Goal: Task Accomplishment & Management: Use online tool/utility

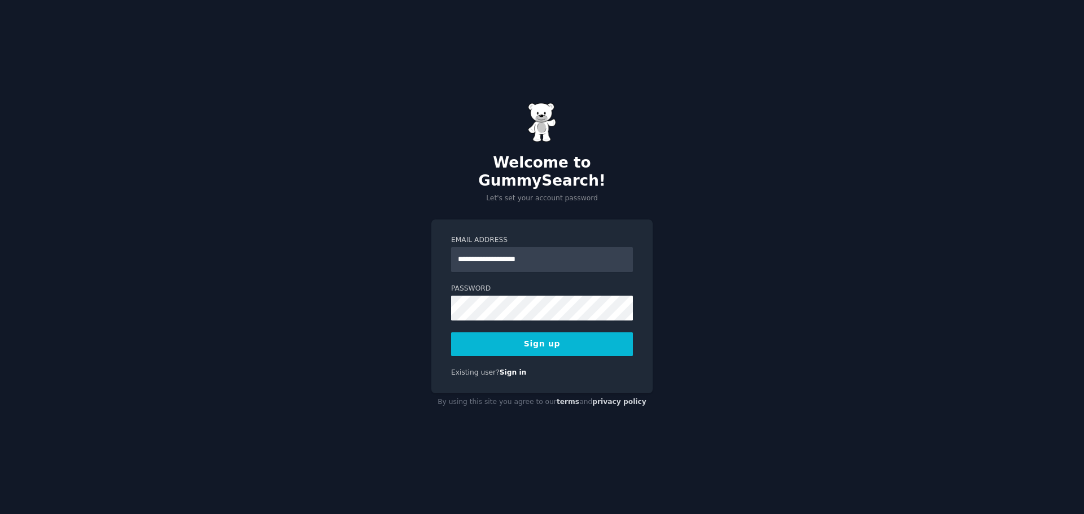
type input "**********"
click at [451, 332] on button "Sign up" at bounding box center [542, 344] width 182 height 24
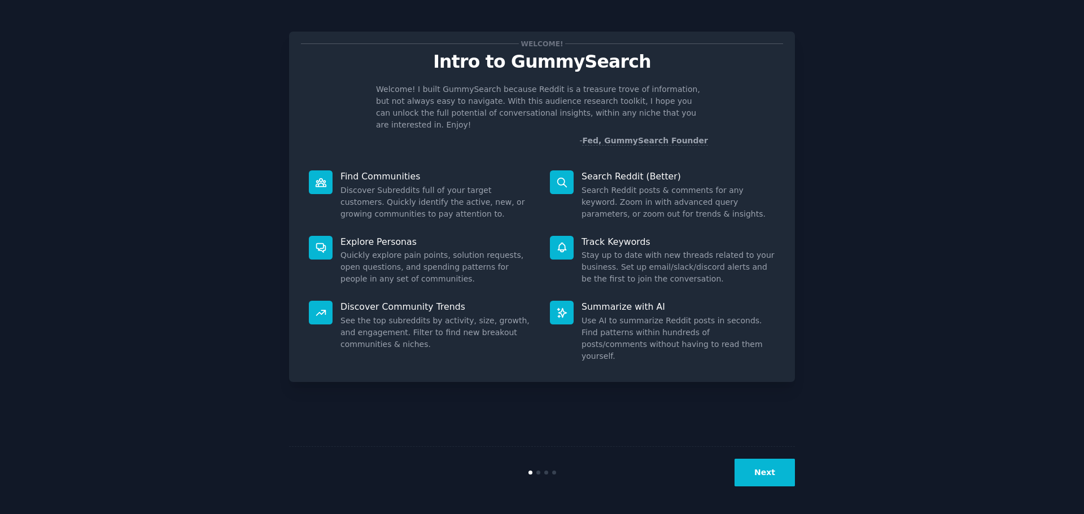
click at [751, 463] on button "Next" at bounding box center [764, 473] width 60 height 28
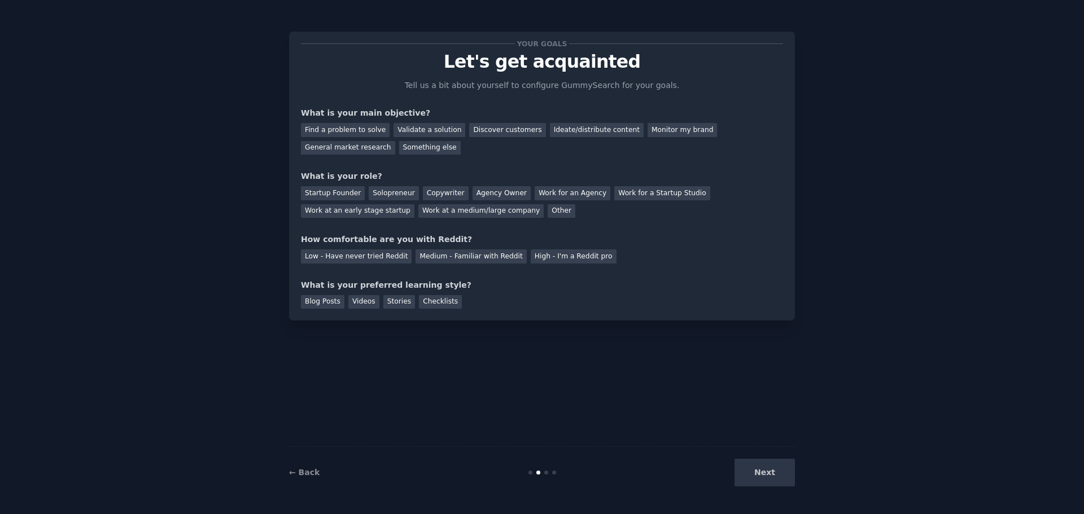
click at [751, 463] on div "Next" at bounding box center [710, 473] width 169 height 28
click at [412, 134] on div "Validate a solution" at bounding box center [429, 130] width 72 height 14
click at [357, 131] on div "Find a problem to solve" at bounding box center [345, 130] width 89 height 14
click at [432, 132] on div "Validate a solution" at bounding box center [429, 130] width 72 height 14
click at [384, 197] on div "Solopreneur" at bounding box center [394, 193] width 50 height 14
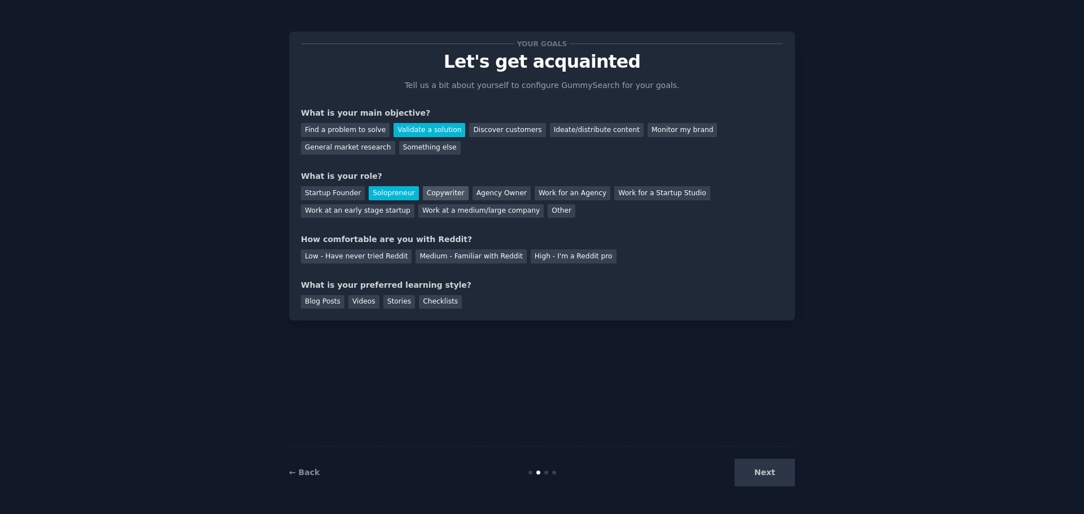
click at [442, 193] on div "Copywriter" at bounding box center [446, 193] width 46 height 14
click at [386, 193] on div "Solopreneur" at bounding box center [394, 193] width 50 height 14
click at [328, 303] on div "Blog Posts" at bounding box center [322, 302] width 43 height 14
click at [396, 303] on div "Stories" at bounding box center [399, 302] width 32 height 14
click at [324, 304] on div "Blog Posts" at bounding box center [322, 302] width 43 height 14
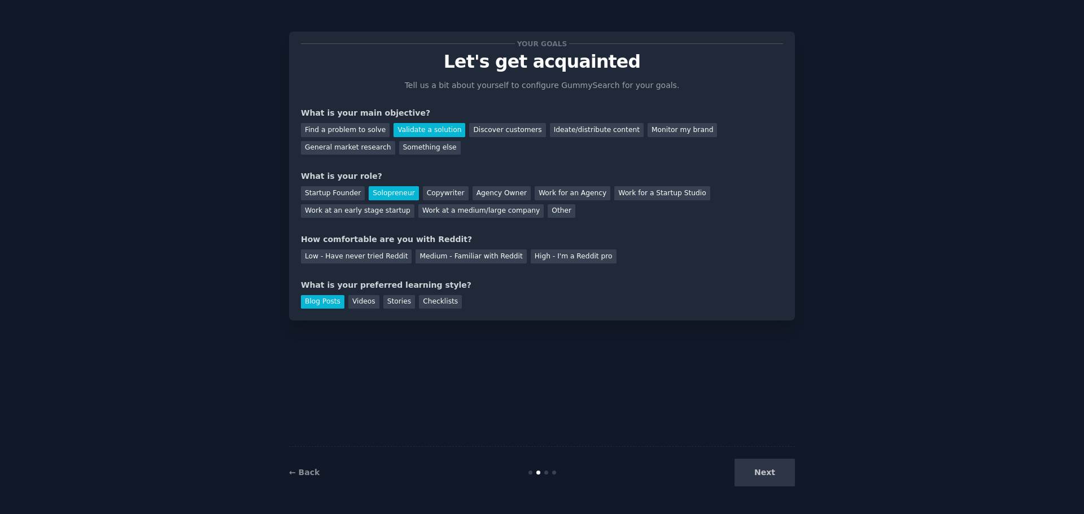
click at [780, 474] on div "Next" at bounding box center [710, 473] width 169 height 28
click at [772, 485] on div "Next" at bounding box center [710, 473] width 169 height 28
click at [754, 456] on div "← Back Next" at bounding box center [542, 472] width 506 height 52
click at [552, 258] on div "High - I'm a Reddit pro" at bounding box center [573, 256] width 86 height 14
click at [483, 263] on div "Medium - Familiar with Reddit" at bounding box center [470, 256] width 111 height 14
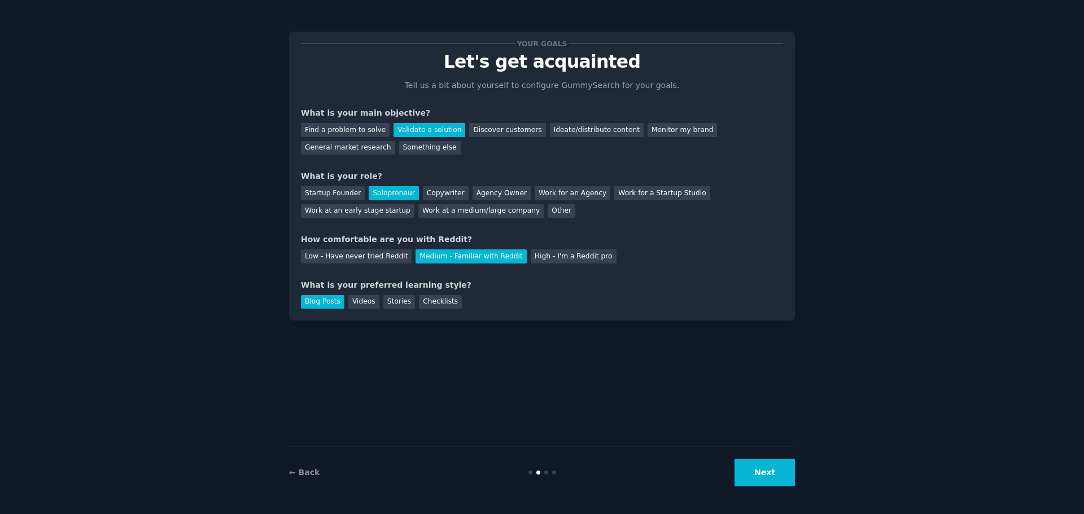
click at [769, 476] on button "Next" at bounding box center [764, 473] width 60 height 28
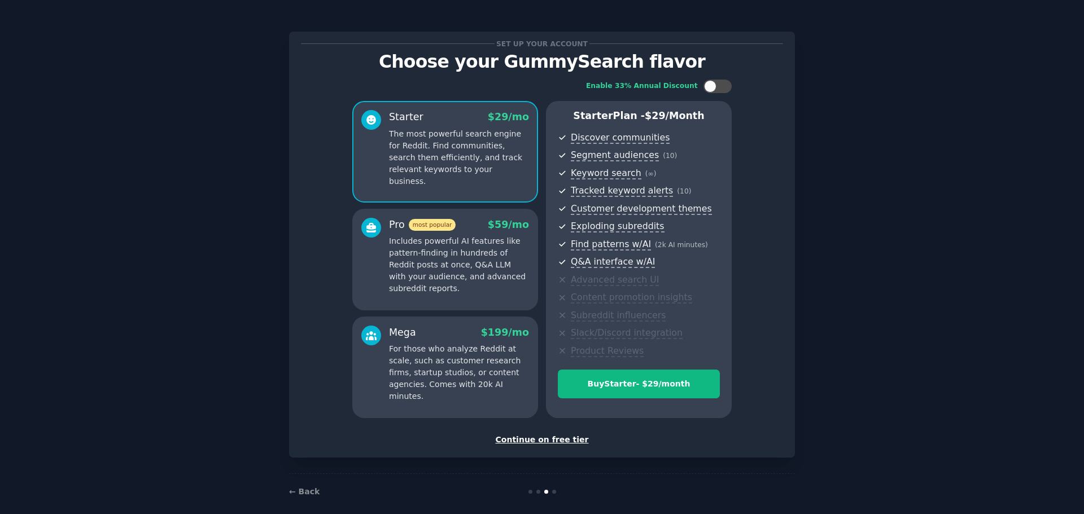
click at [552, 443] on div "Continue on free tier" at bounding box center [542, 440] width 482 height 12
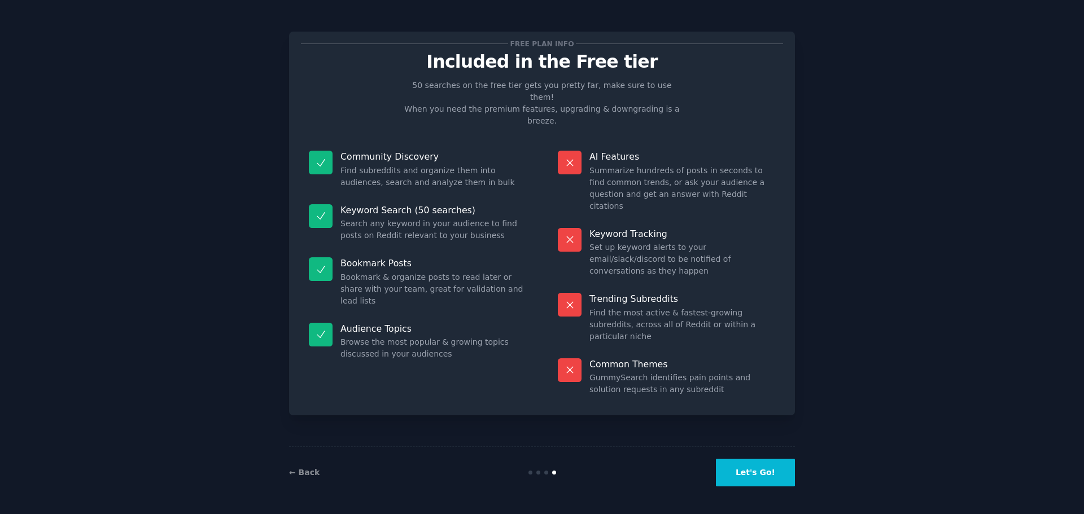
click at [756, 468] on button "Let's Go!" at bounding box center [755, 473] width 79 height 28
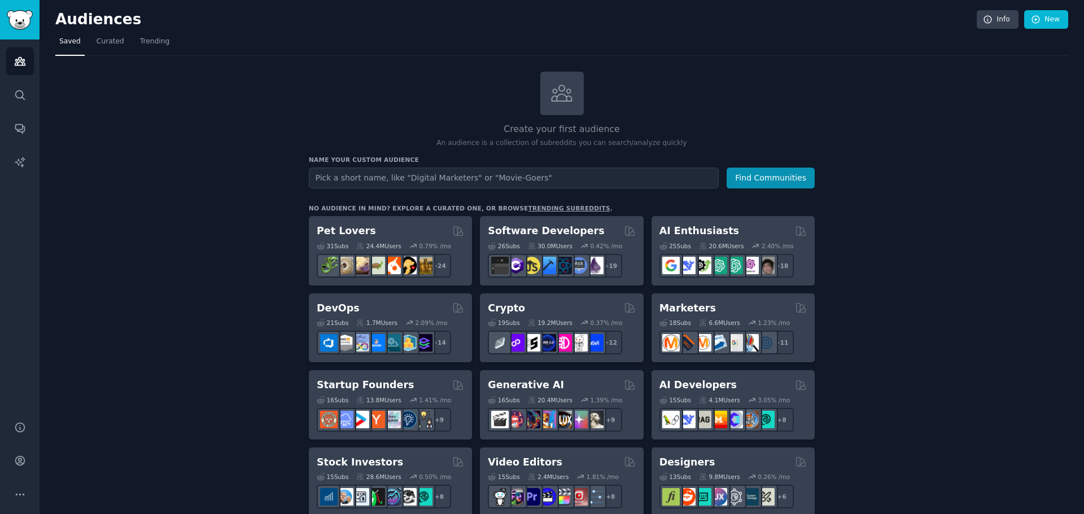
click at [504, 161] on h3 "Name your custom audience" at bounding box center [562, 160] width 506 height 8
click at [495, 176] on input "text" at bounding box center [514, 178] width 410 height 21
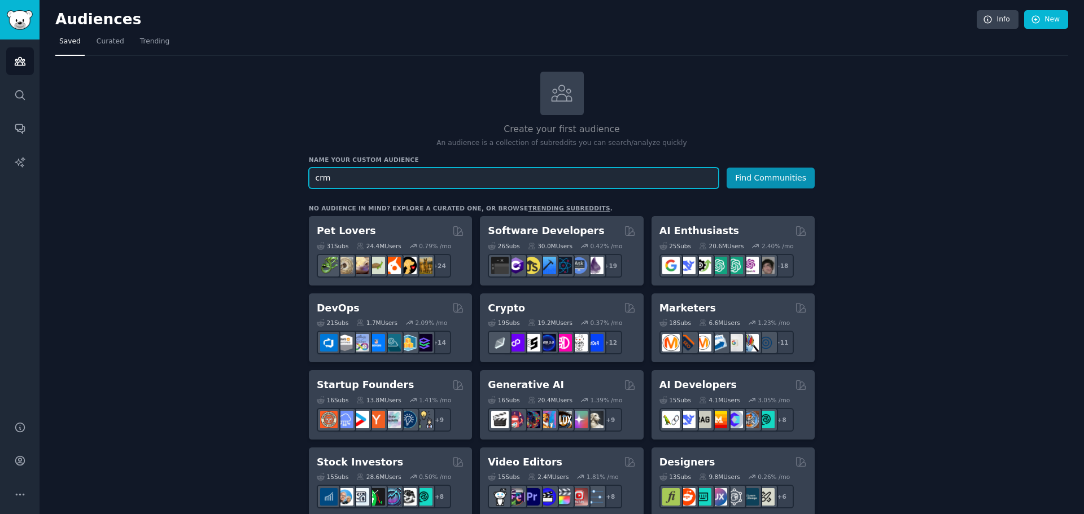
type input "crm"
click at [726, 168] on button "Find Communities" at bounding box center [770, 178] width 88 height 21
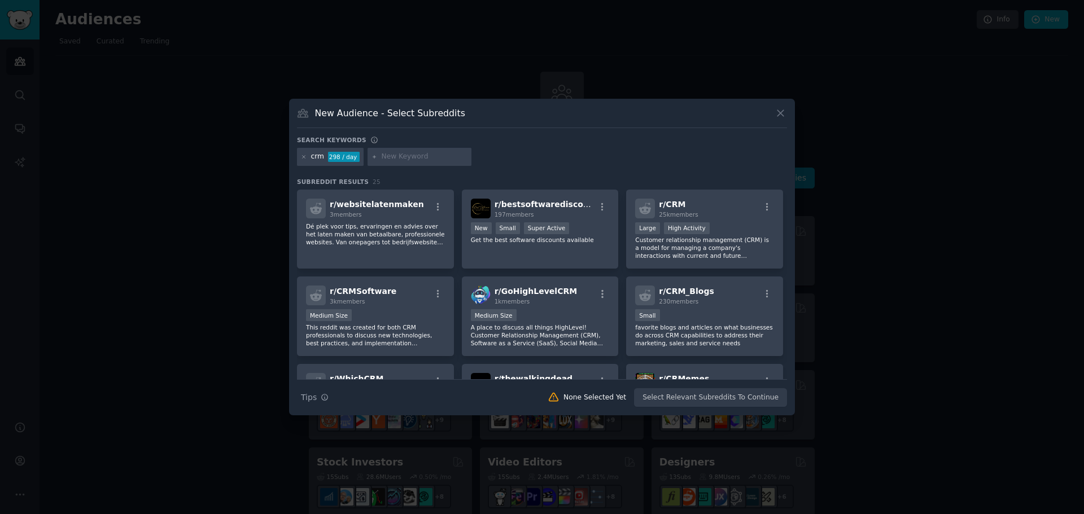
click at [623, 154] on div "crm 298 / day" at bounding box center [542, 159] width 490 height 22
click at [429, 163] on div at bounding box center [419, 157] width 104 height 18
click at [409, 160] on input "text" at bounding box center [424, 157] width 86 height 10
type input "hubspot"
